Goal: Information Seeking & Learning: Learn about a topic

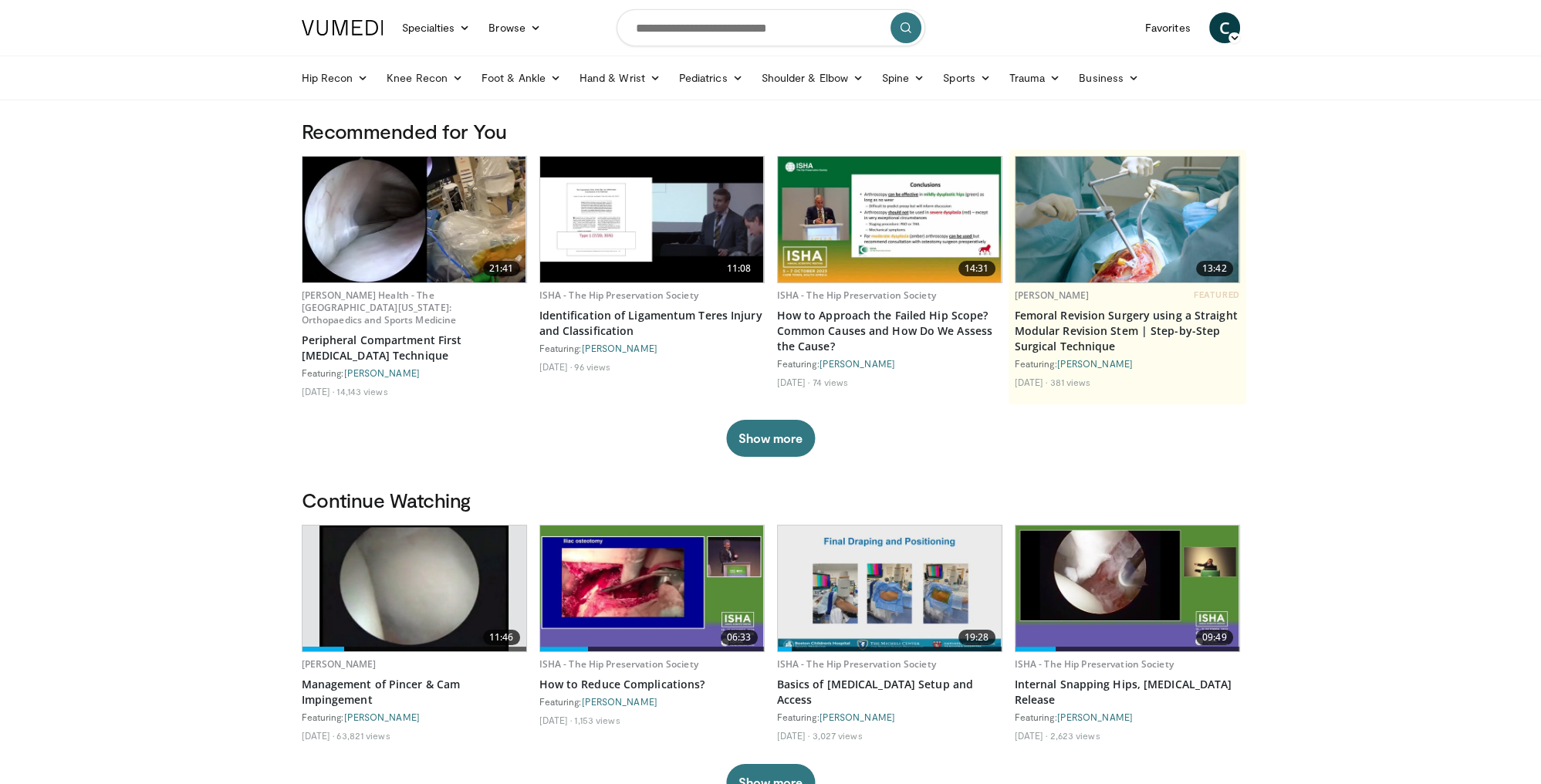
click at [1218, 23] on span "C" at bounding box center [1225, 28] width 31 height 31
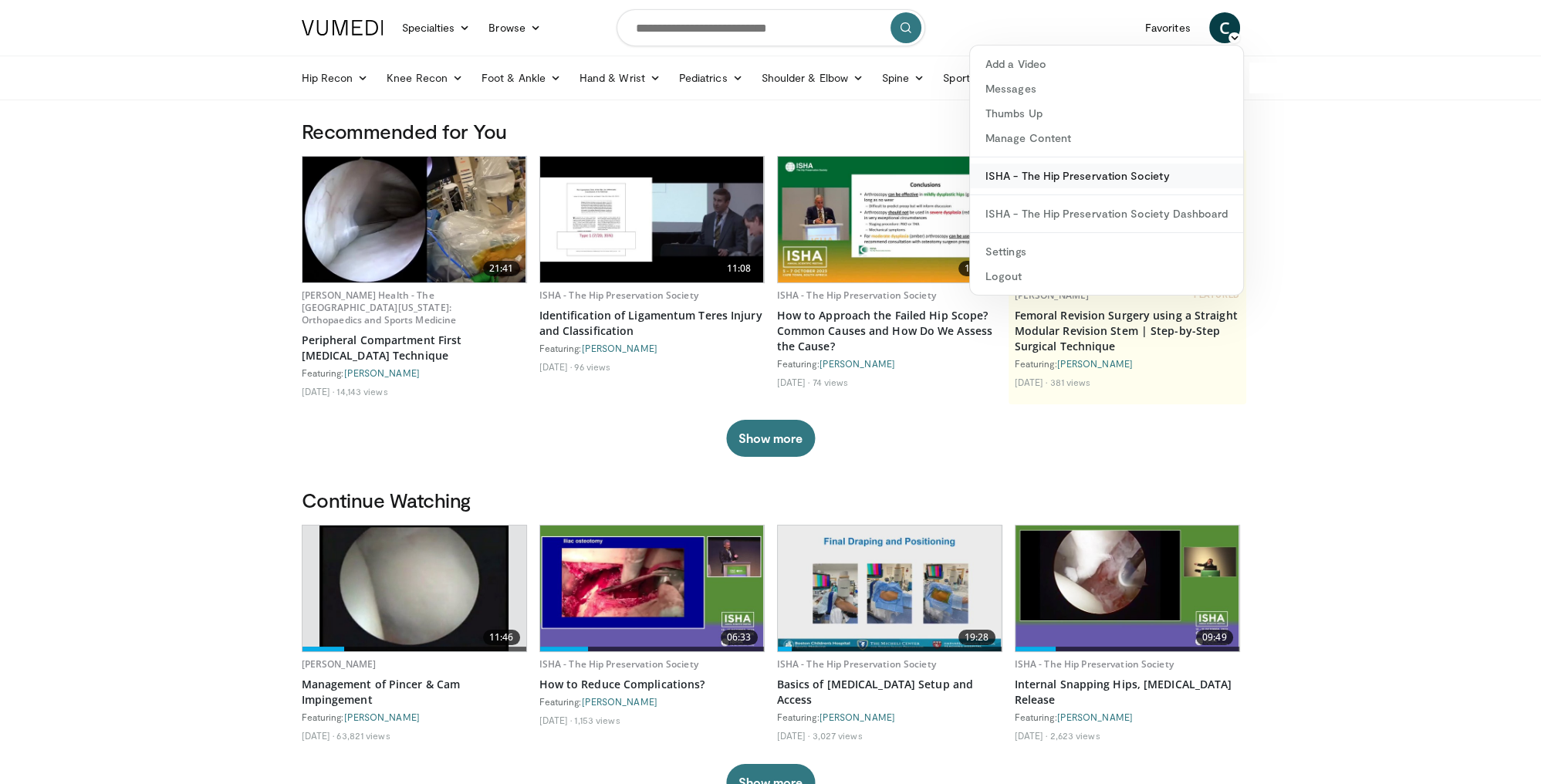
click at [1031, 178] on link "ISHA - The Hip Preservation Society" at bounding box center [1107, 175] width 274 height 25
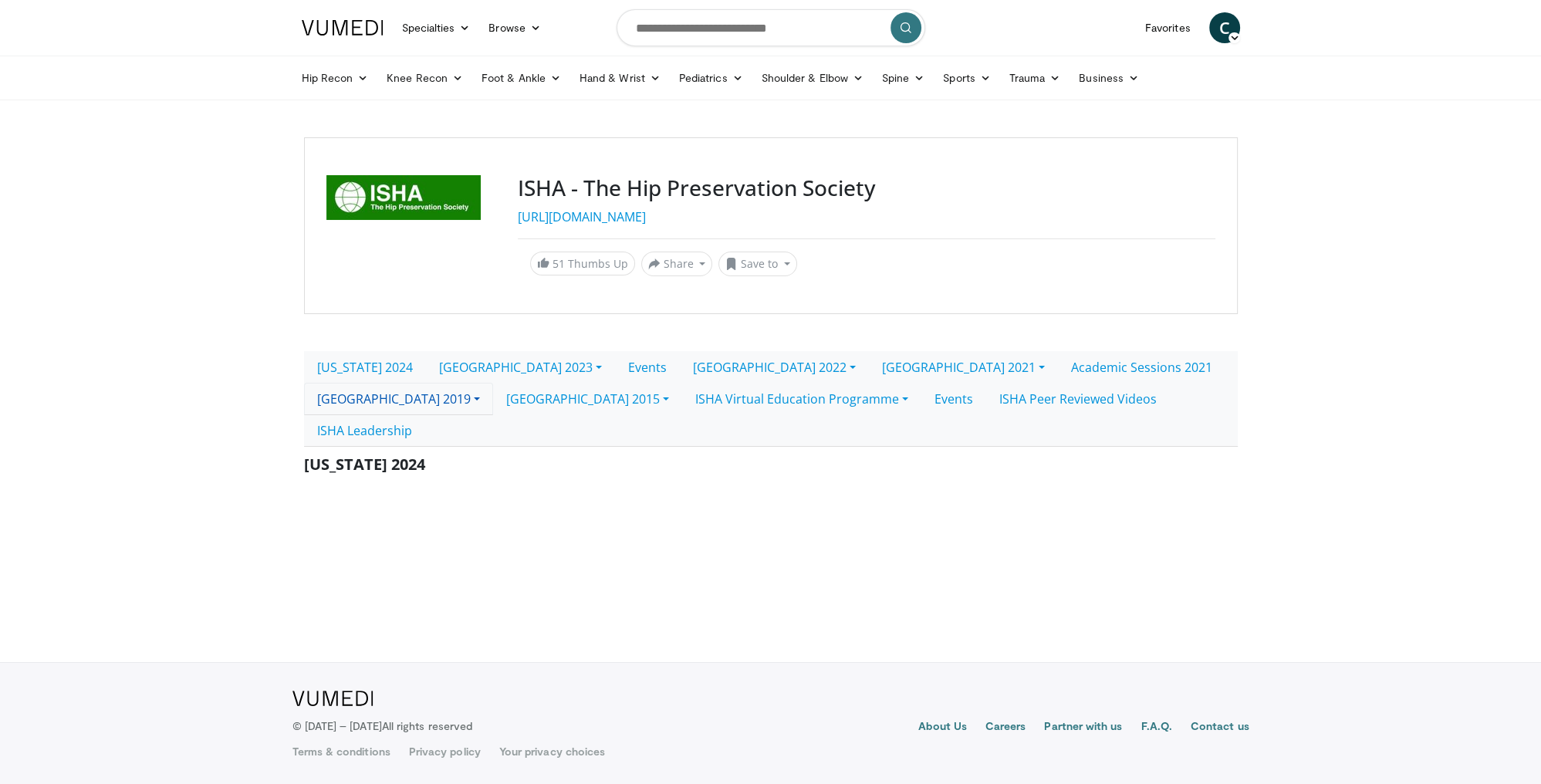
click at [493, 383] on link "Madrid 2019" at bounding box center [398, 399] width 189 height 33
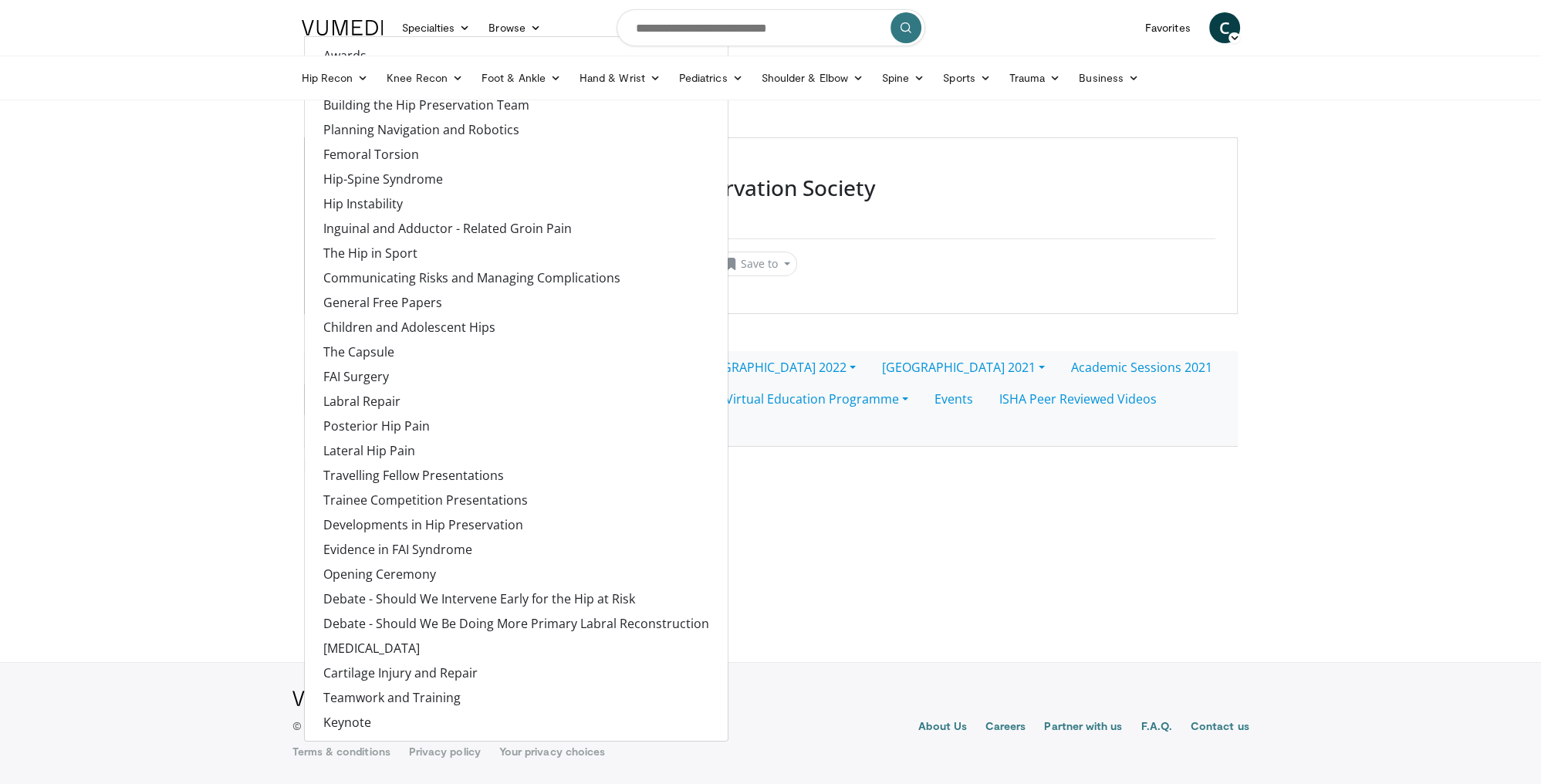
click at [786, 490] on body "Specialties Adult & Family Medicine Allergy, Asthma, Immunology Anesthesiology …" at bounding box center [770, 392] width 1541 height 784
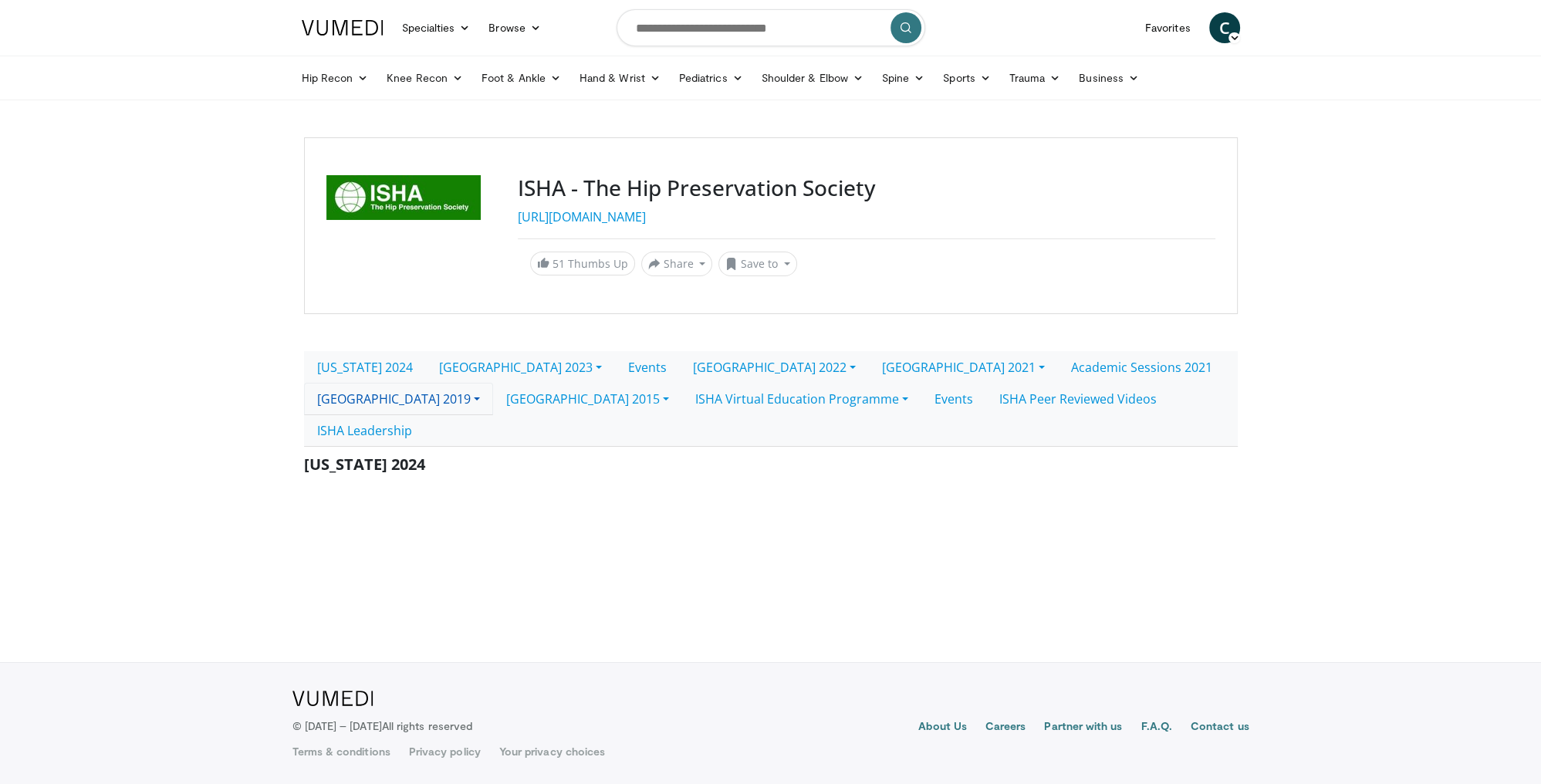
click at [493, 383] on link "Madrid 2019" at bounding box center [398, 399] width 189 height 33
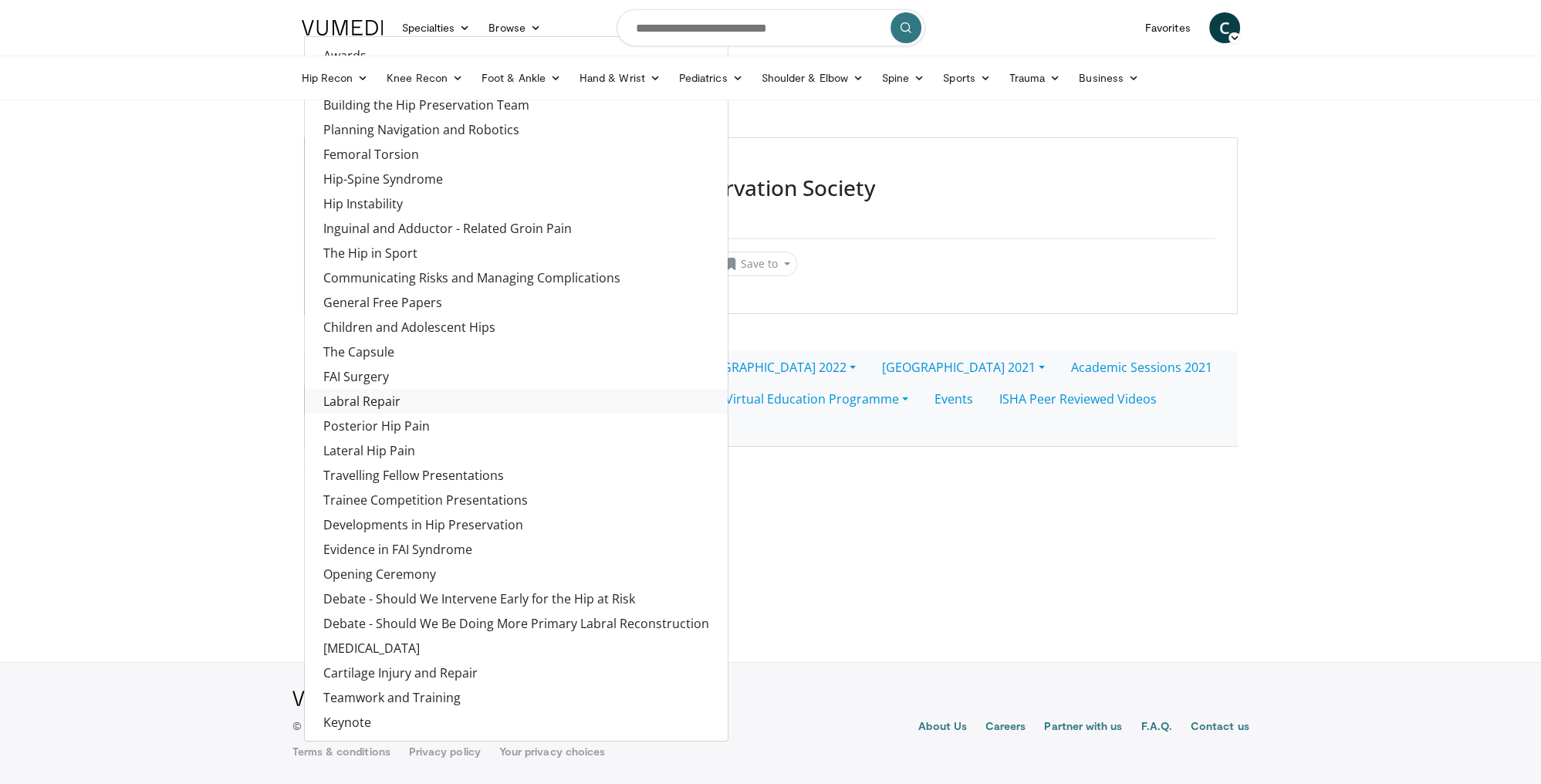
click at [728, 389] on link "Labral Repair" at bounding box center [516, 401] width 423 height 25
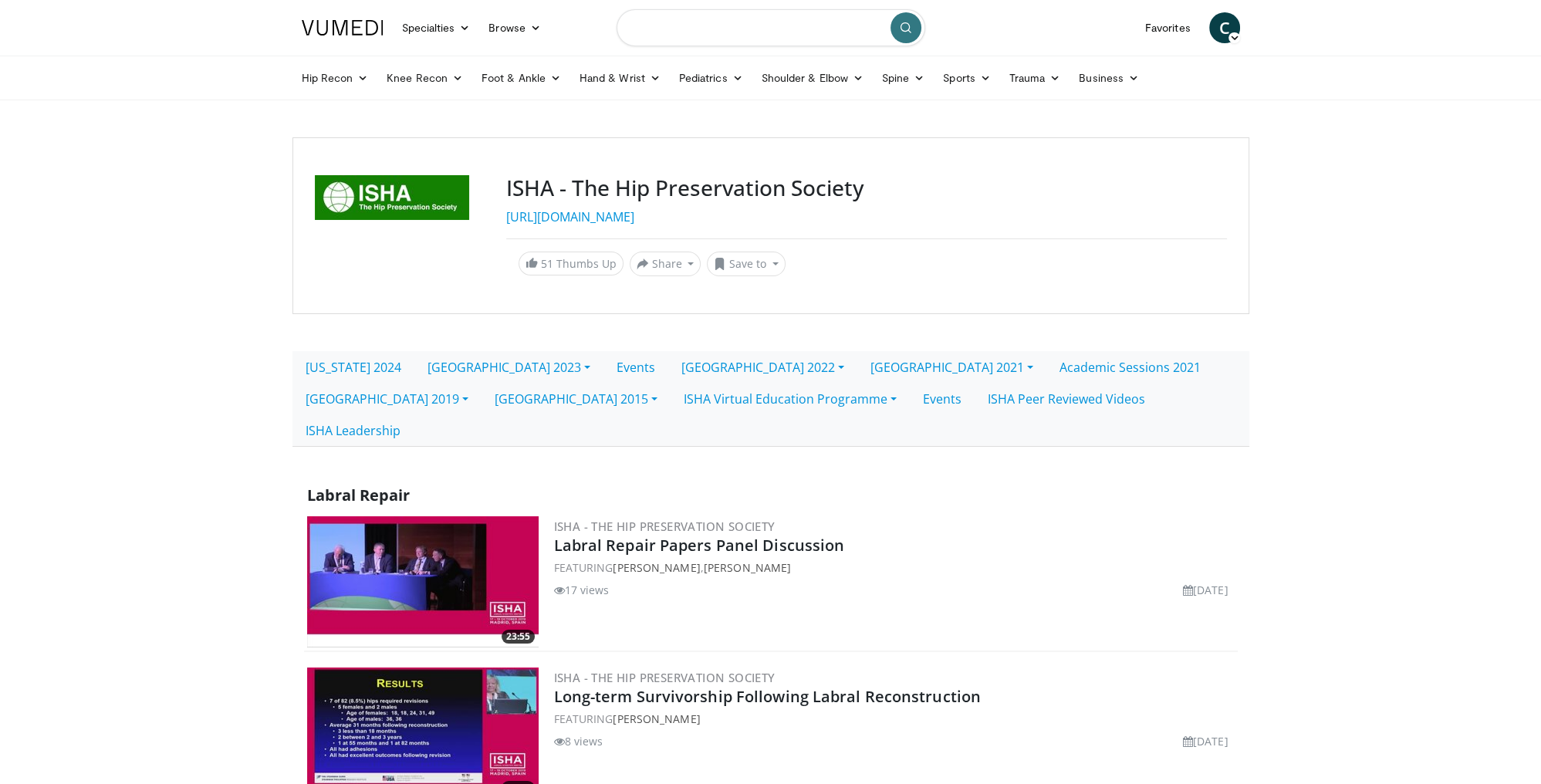
click at [650, 28] on input "Search topics, interventions" at bounding box center [770, 27] width 309 height 37
type input "*"
type input "*******"
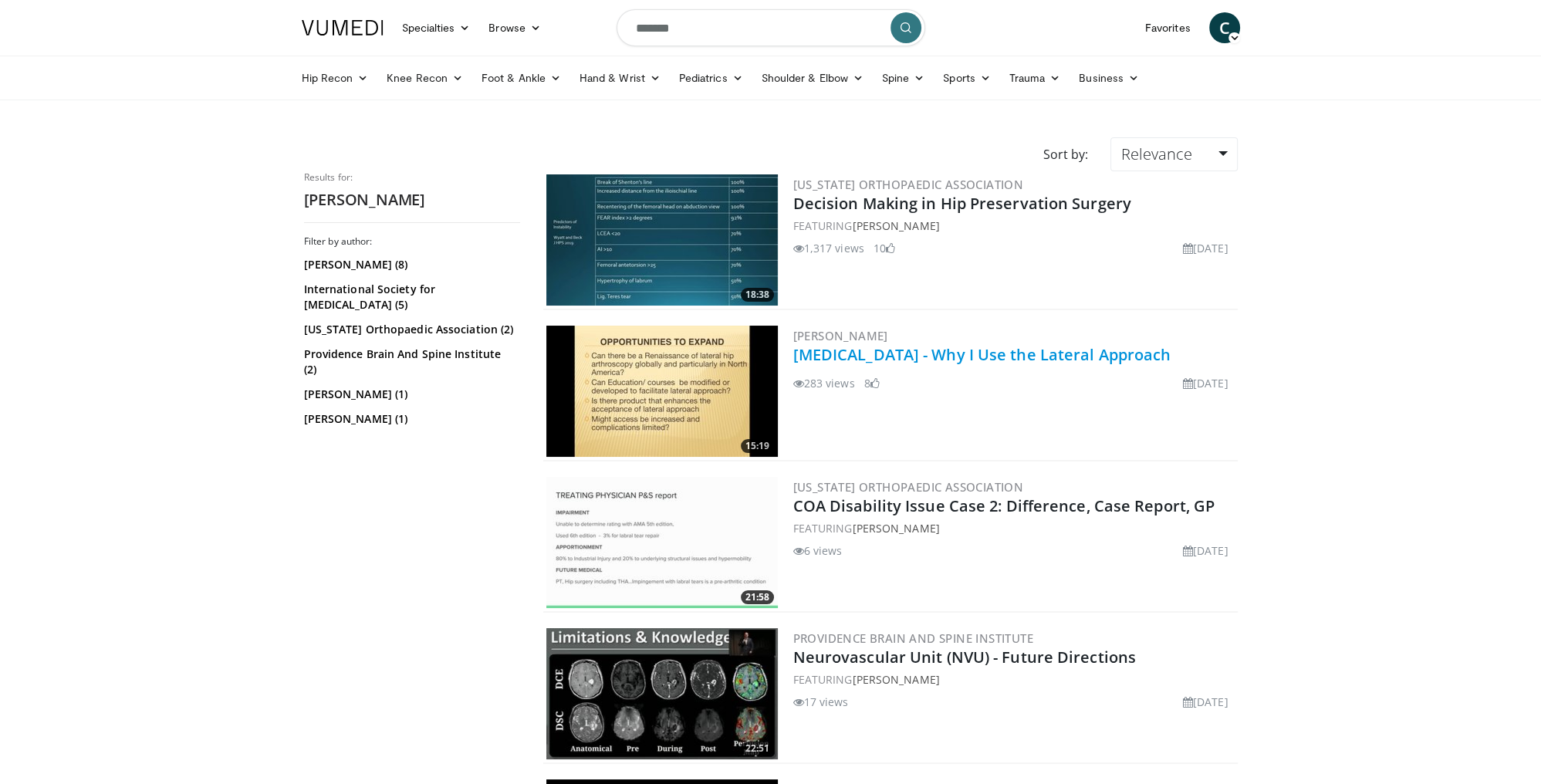
click at [864, 360] on link "Hip Arthroscopy - Why I Use the Lateral Approach" at bounding box center [982, 354] width 378 height 21
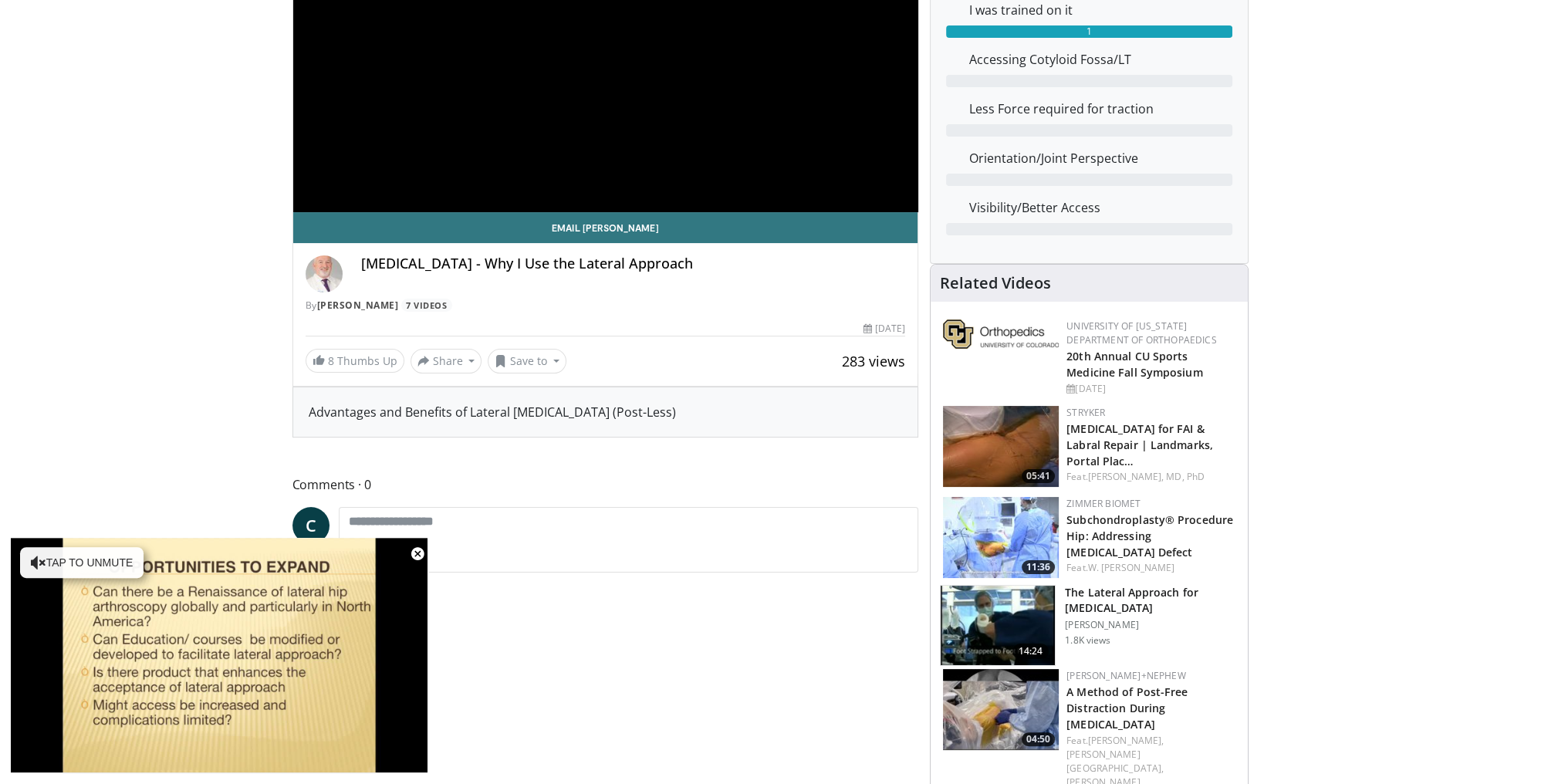
scroll to position [259, 0]
click at [355, 306] on link "Michael Muldoon" at bounding box center [358, 305] width 82 height 13
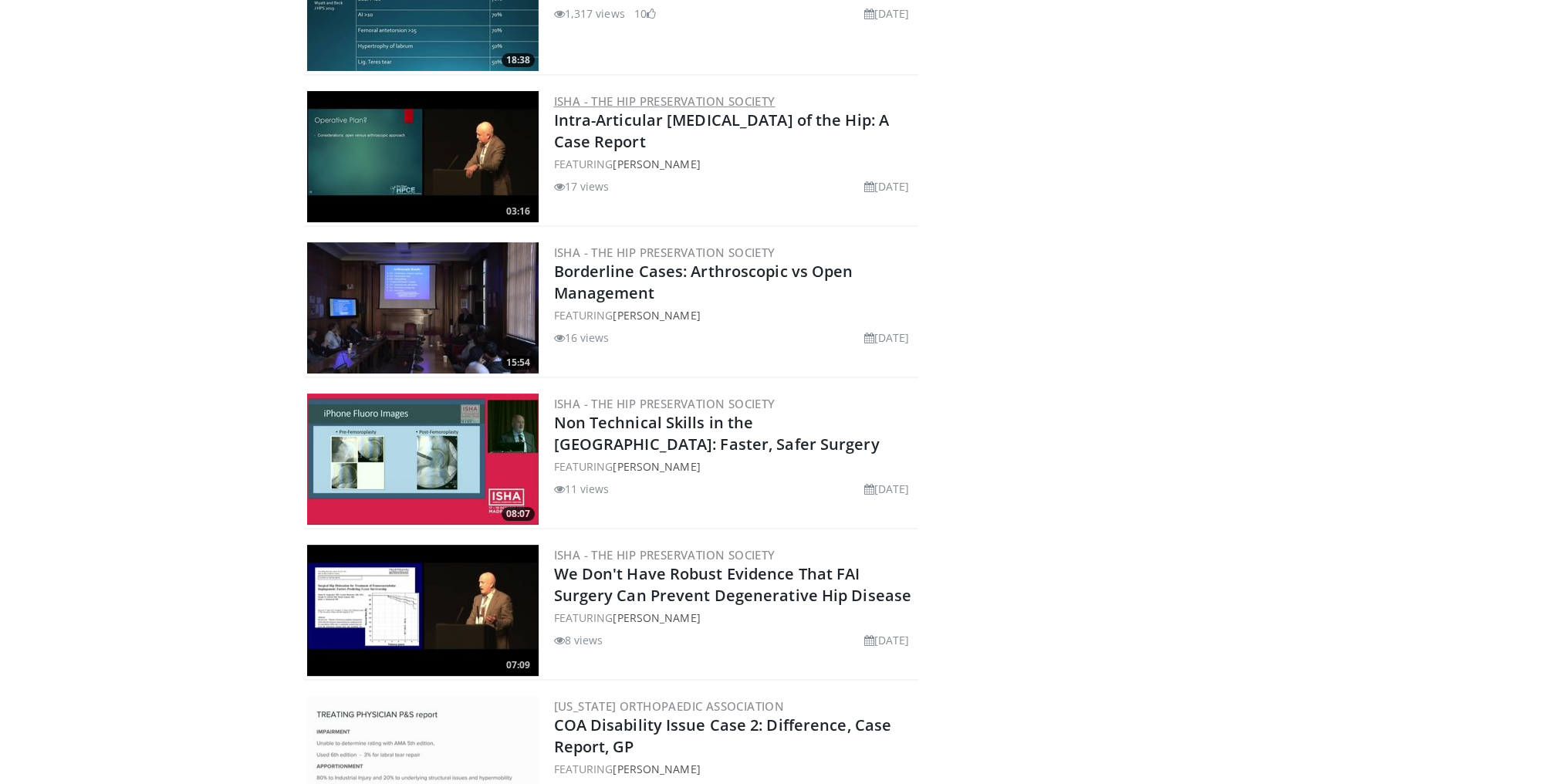
scroll to position [426, 0]
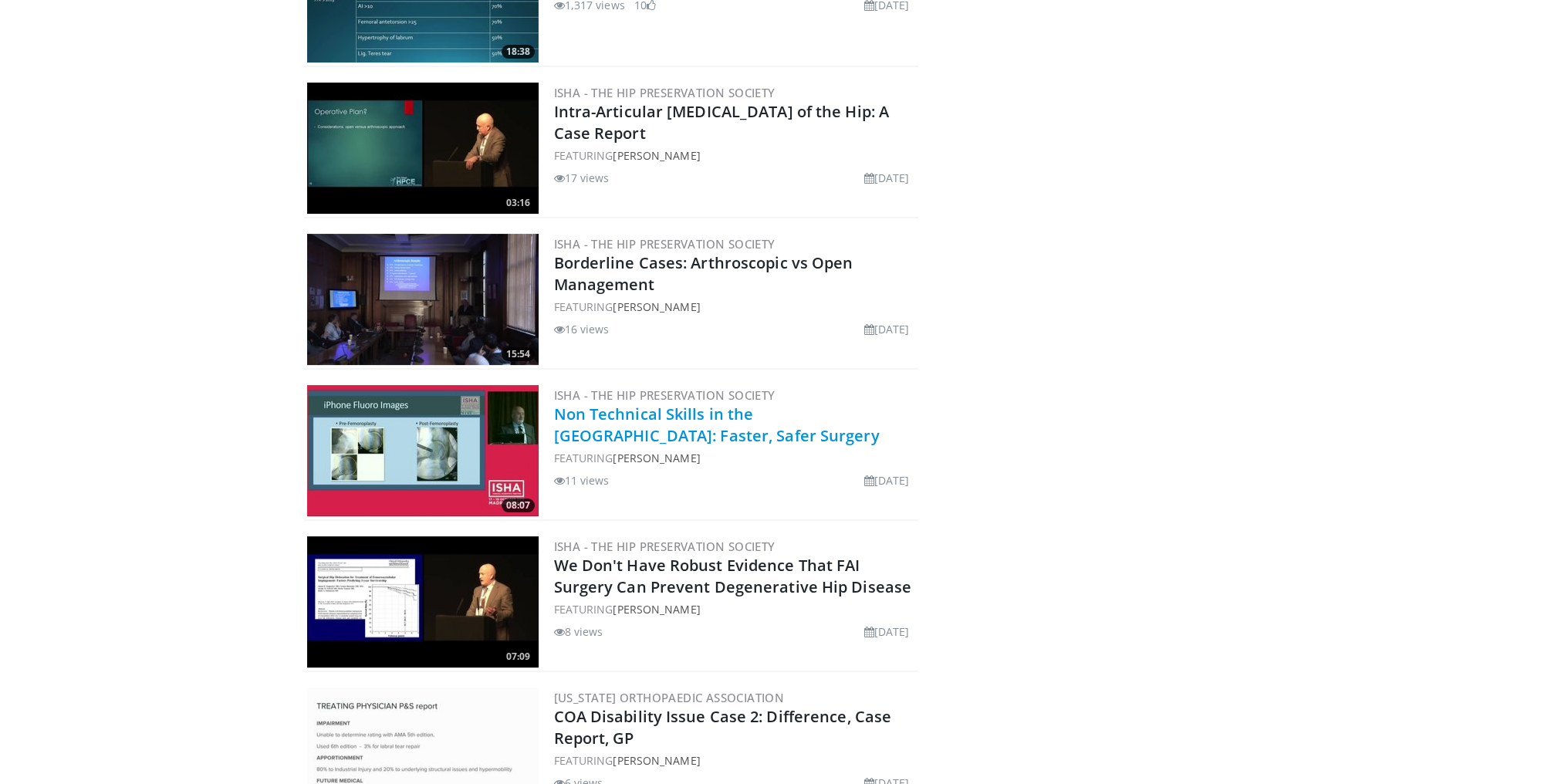
click at [662, 409] on link "Non Technical Skills in the [GEOGRAPHIC_DATA]: Faster, Safer Surgery" at bounding box center [717, 425] width 326 height 43
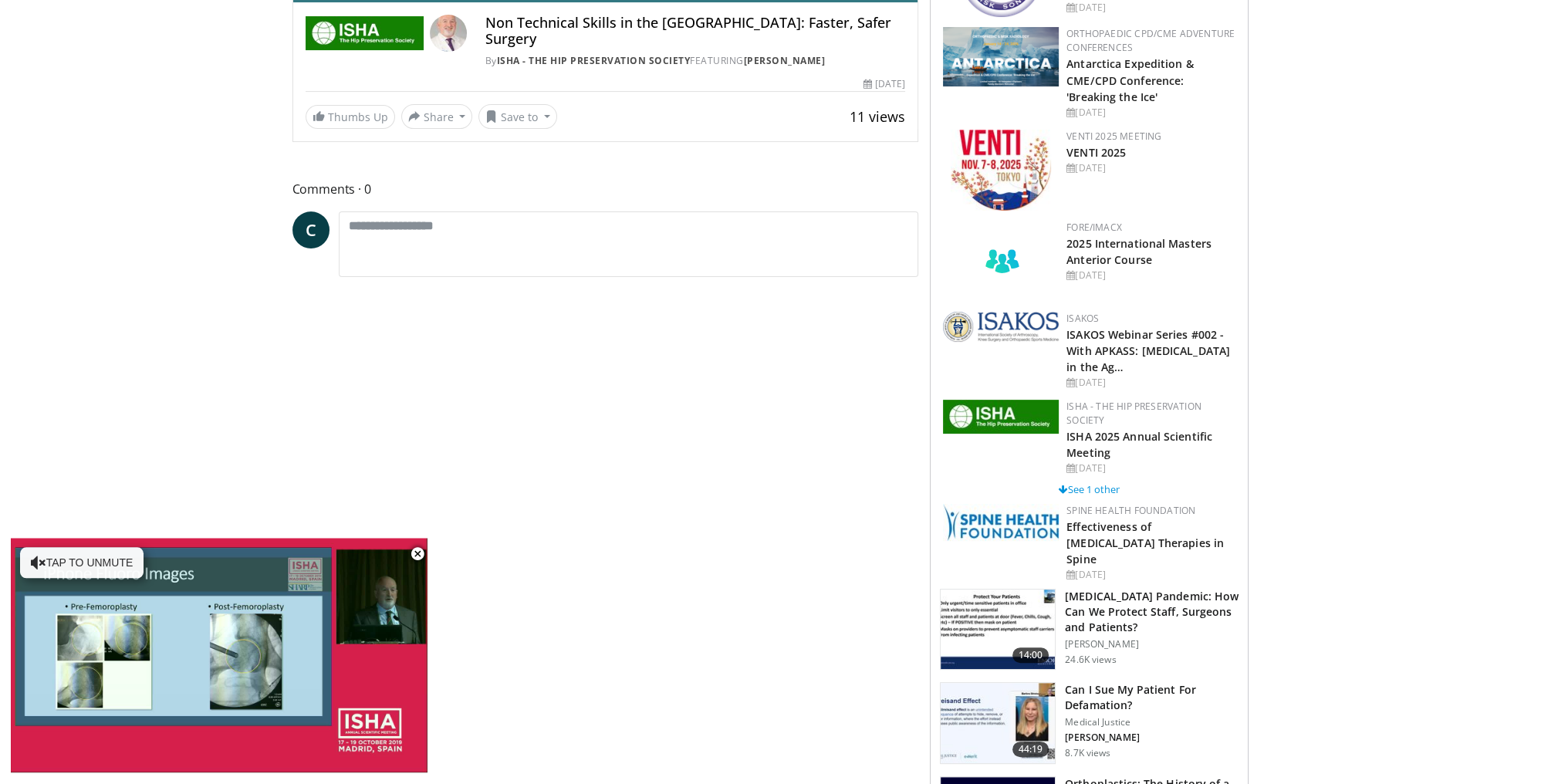
scroll to position [501, 0]
